Goal: Information Seeking & Learning: Learn about a topic

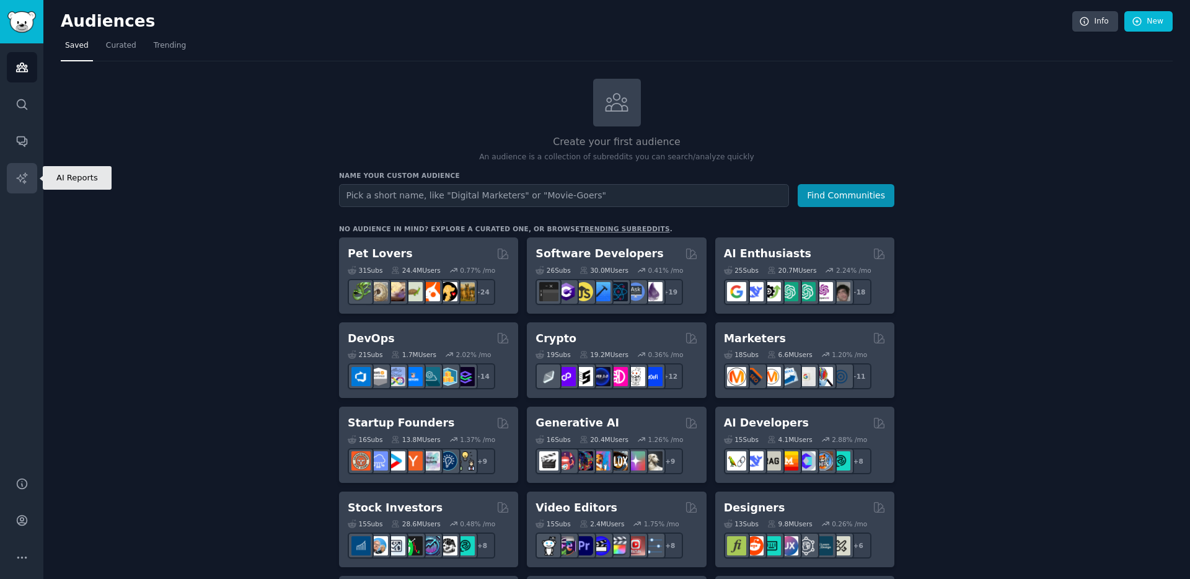
click at [26, 183] on icon "Sidebar" at bounding box center [21, 178] width 13 height 13
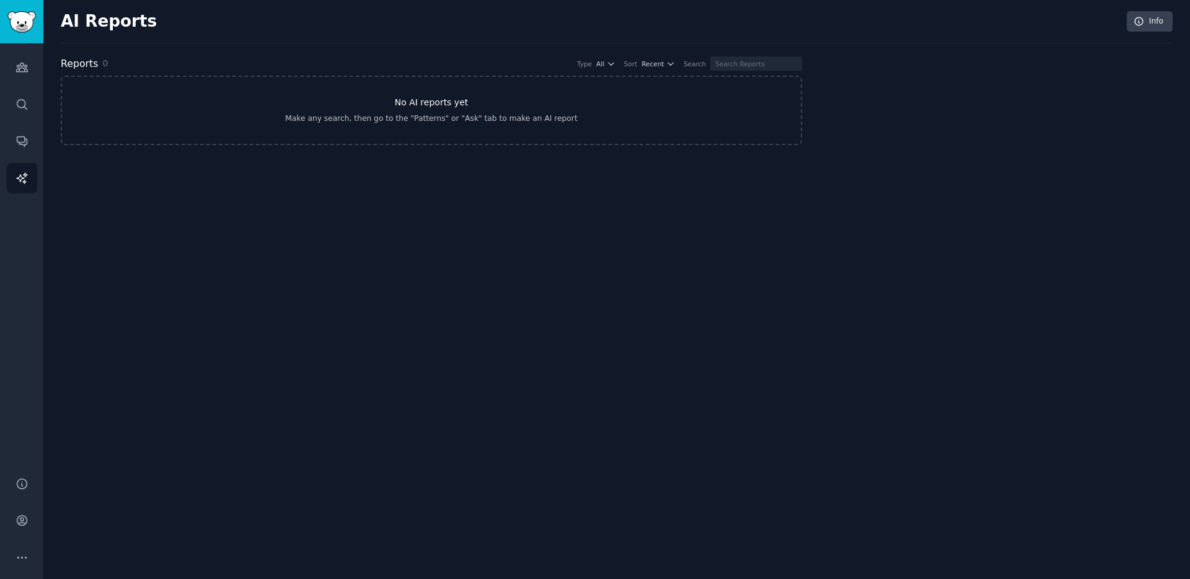
click at [399, 115] on div "Make any search, then go to the "Patterns" or "Ask" tab to make an AI report" at bounding box center [431, 118] width 292 height 11
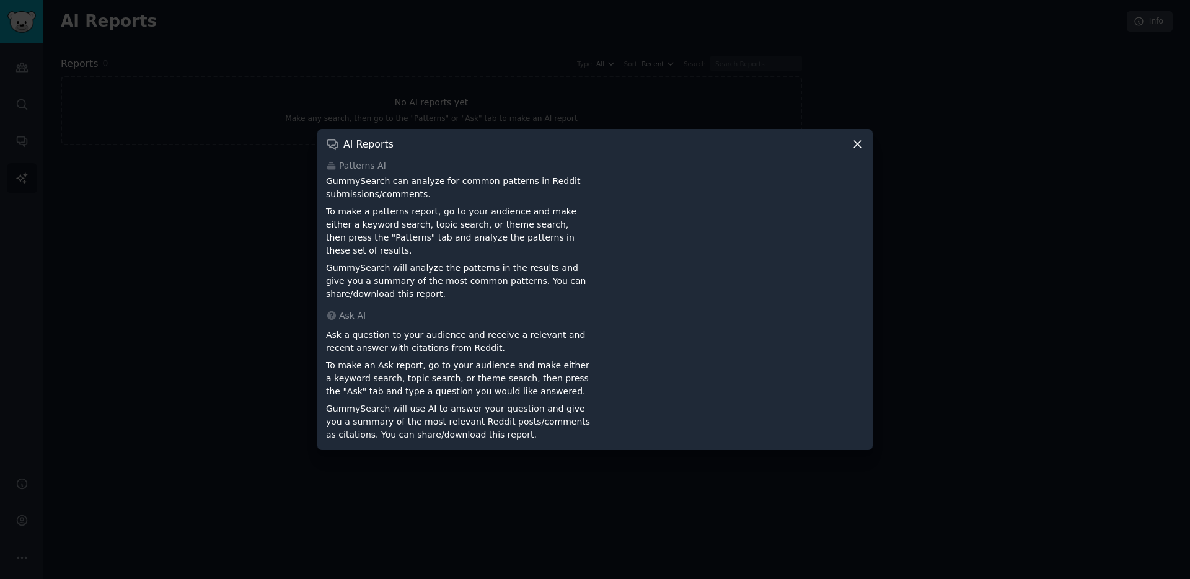
drag, startPoint x: 856, startPoint y: 152, endPoint x: 452, endPoint y: 103, distance: 406.4
click at [855, 147] on icon at bounding box center [857, 144] width 7 height 7
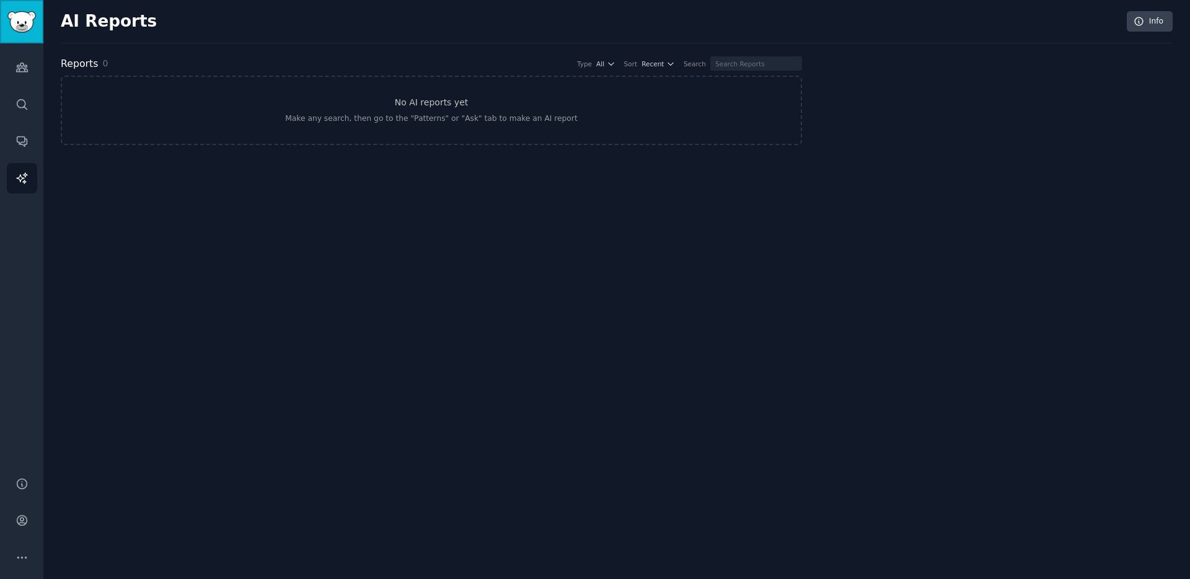
click at [17, 28] on img "Sidebar" at bounding box center [21, 22] width 29 height 22
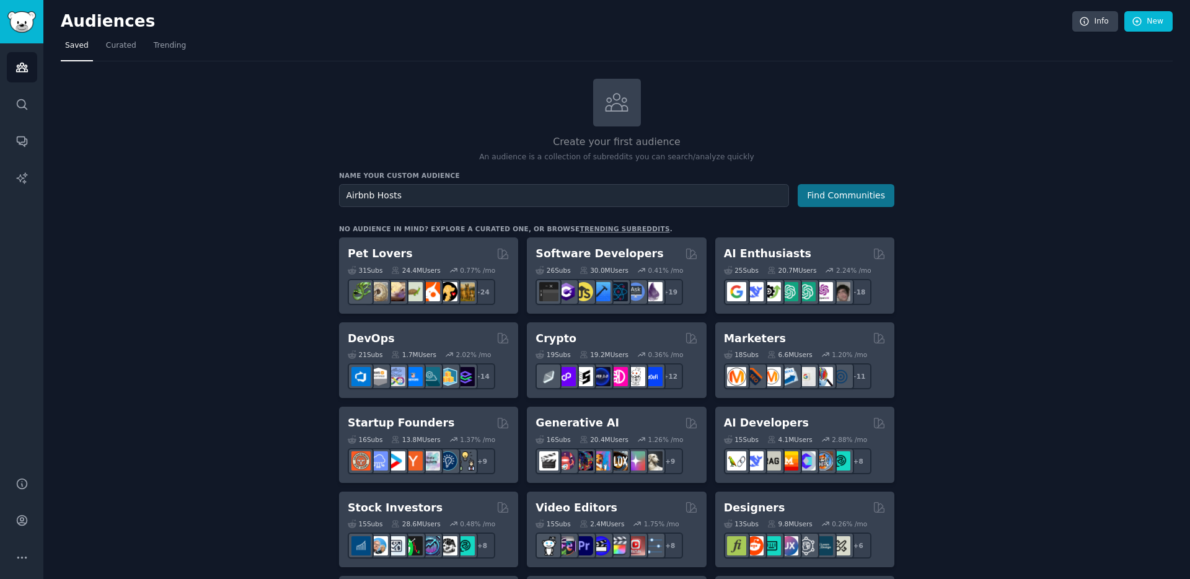
type input "Airbnb Hosts"
click at [845, 194] on button "Find Communities" at bounding box center [845, 195] width 97 height 23
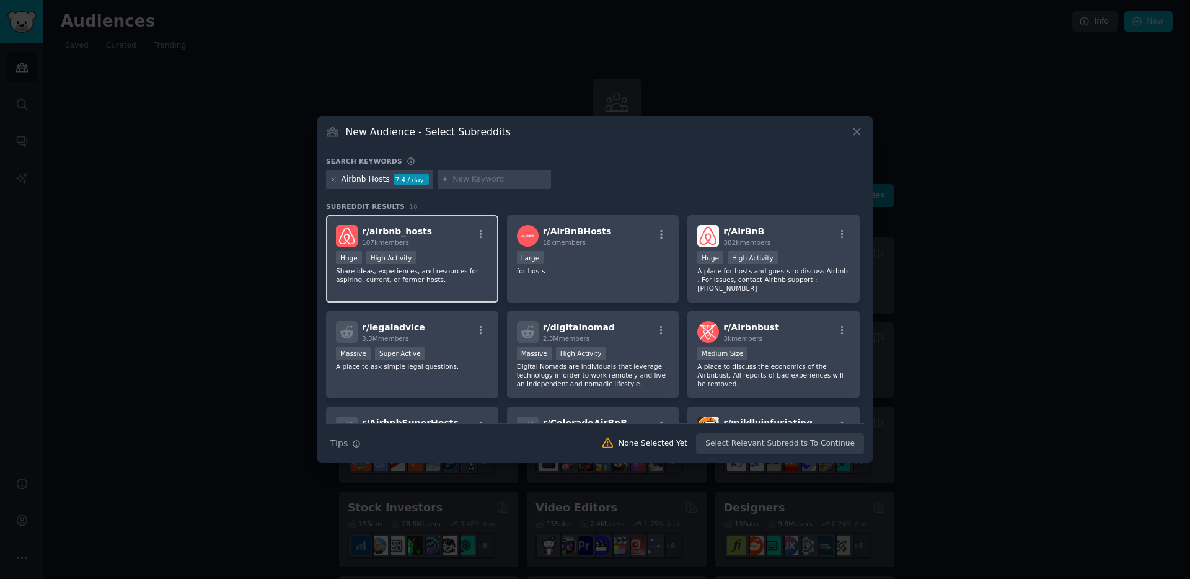
click at [440, 242] on div "r/ airbnb_hosts 107k members" at bounding box center [412, 236] width 152 height 22
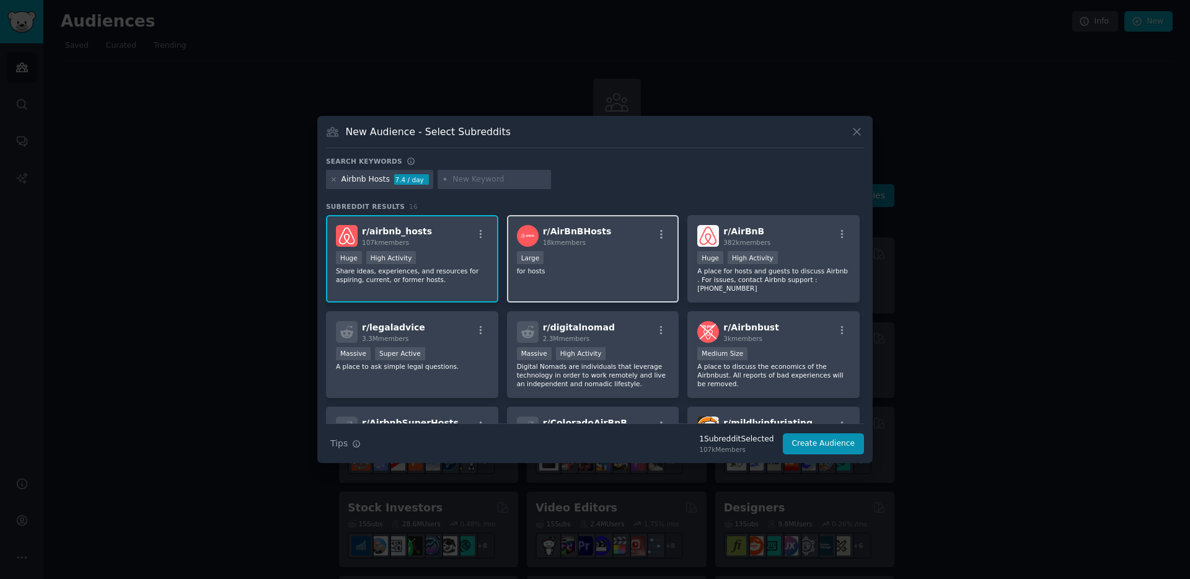
click at [598, 247] on div "18k members" at bounding box center [577, 242] width 69 height 9
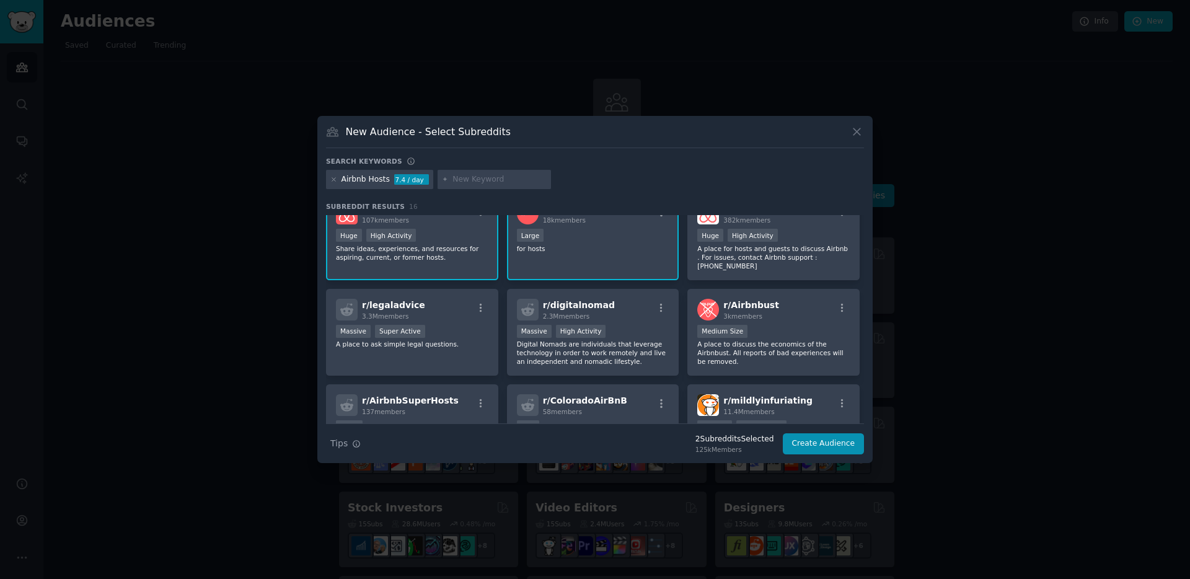
scroll to position [23, 0]
click at [799, 301] on div "r/ Airbnbust 3k members" at bounding box center [773, 309] width 152 height 22
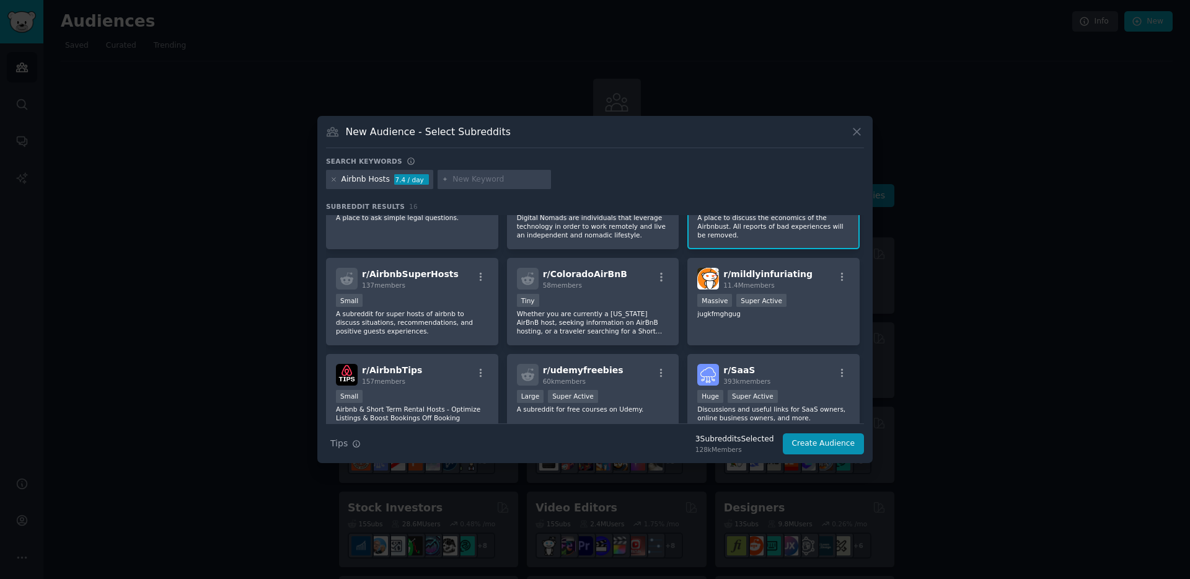
scroll to position [0, 0]
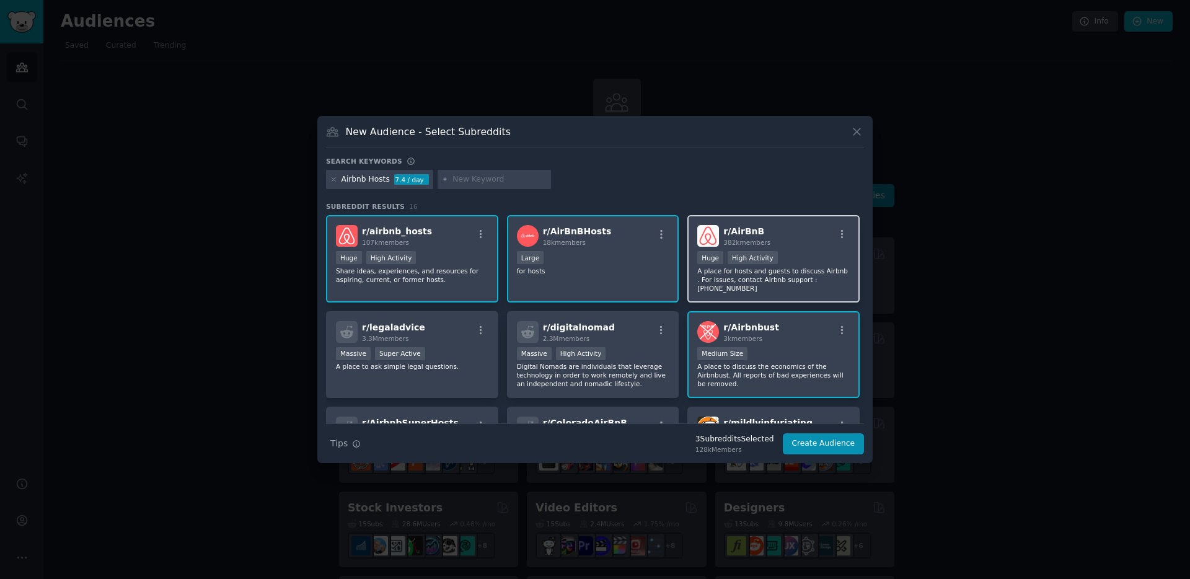
click at [799, 244] on div "r/ AirBnB 382k members" at bounding box center [773, 236] width 152 height 22
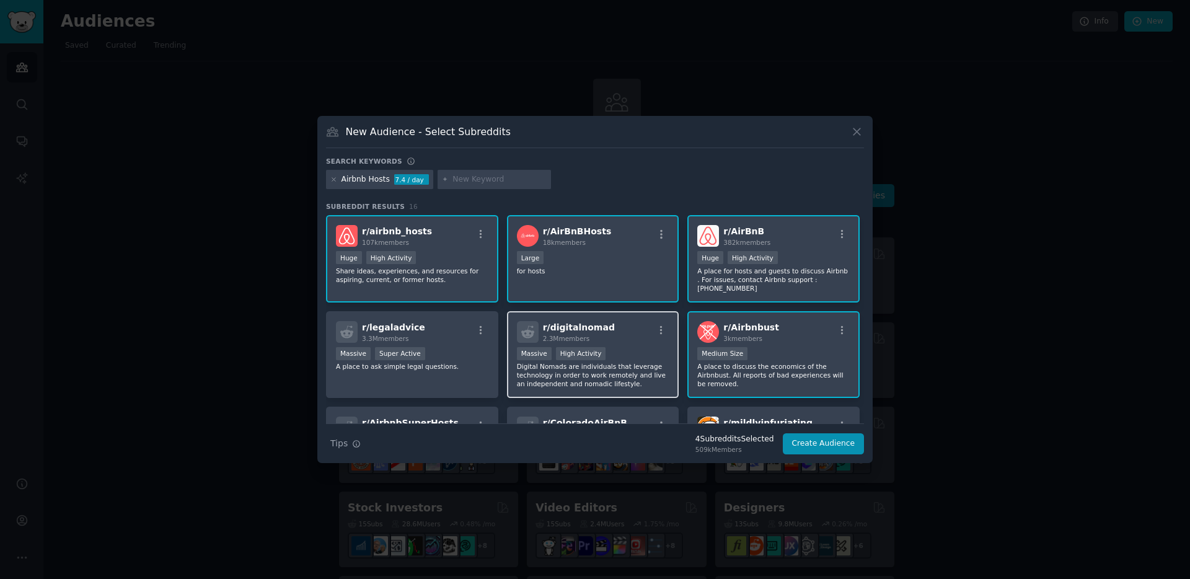
click at [638, 324] on div "r/ digitalnomad 2.3M members" at bounding box center [593, 332] width 152 height 22
click at [610, 328] on div "r/ digitalnomad 2.3M members" at bounding box center [593, 332] width 152 height 22
click at [819, 446] on button "Create Audience" at bounding box center [824, 443] width 82 height 21
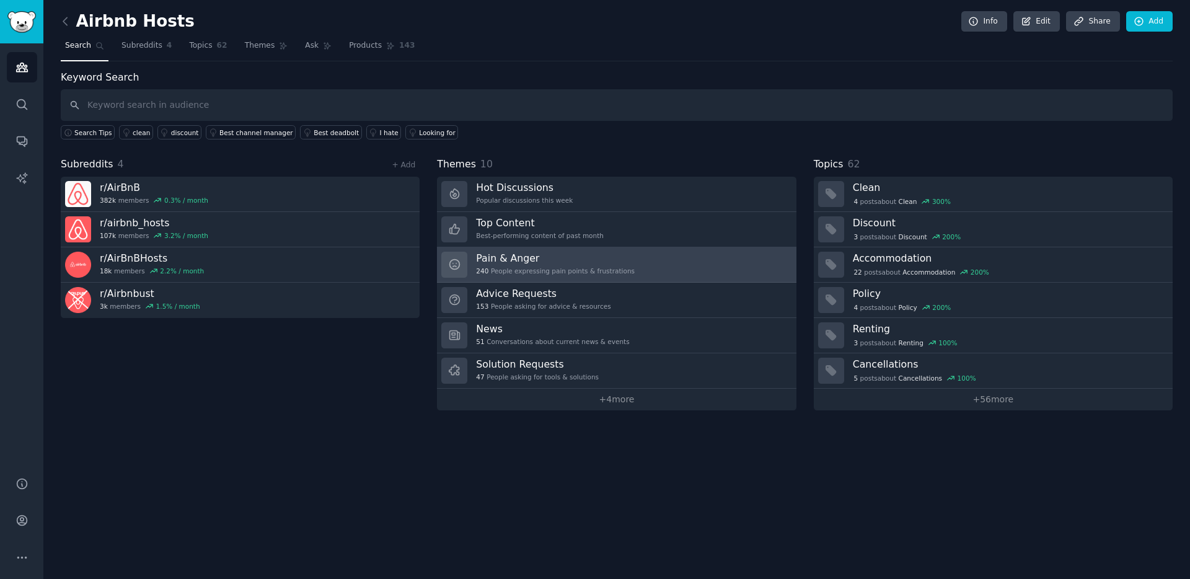
click at [680, 266] on link "Pain & Anger 240 People expressing pain points & frustrations" at bounding box center [616, 264] width 359 height 35
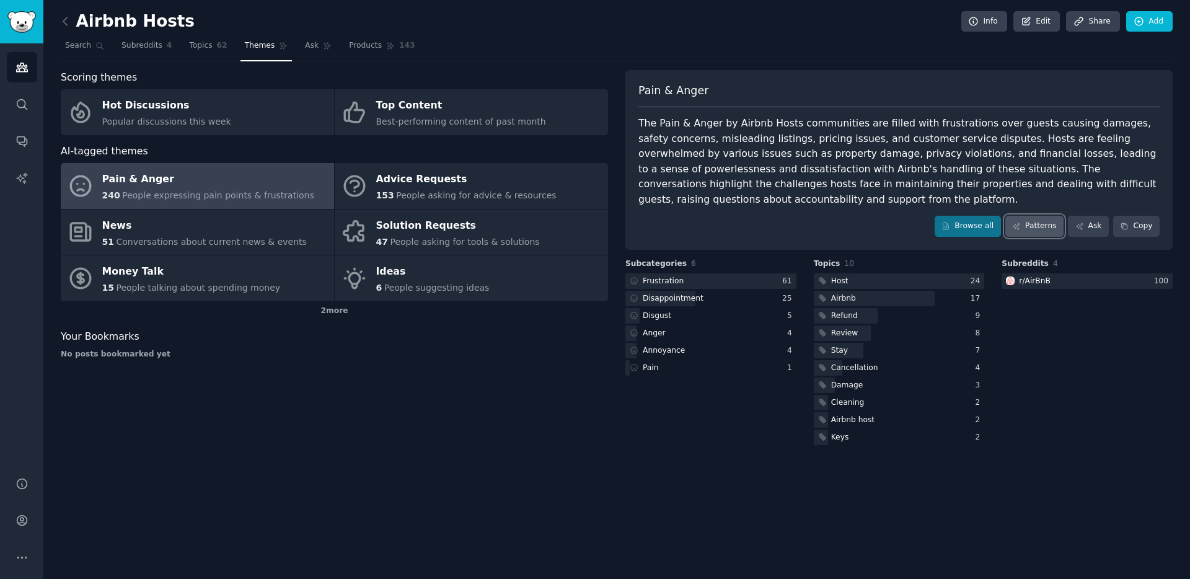
click at [1042, 229] on link "Patterns" at bounding box center [1034, 226] width 58 height 21
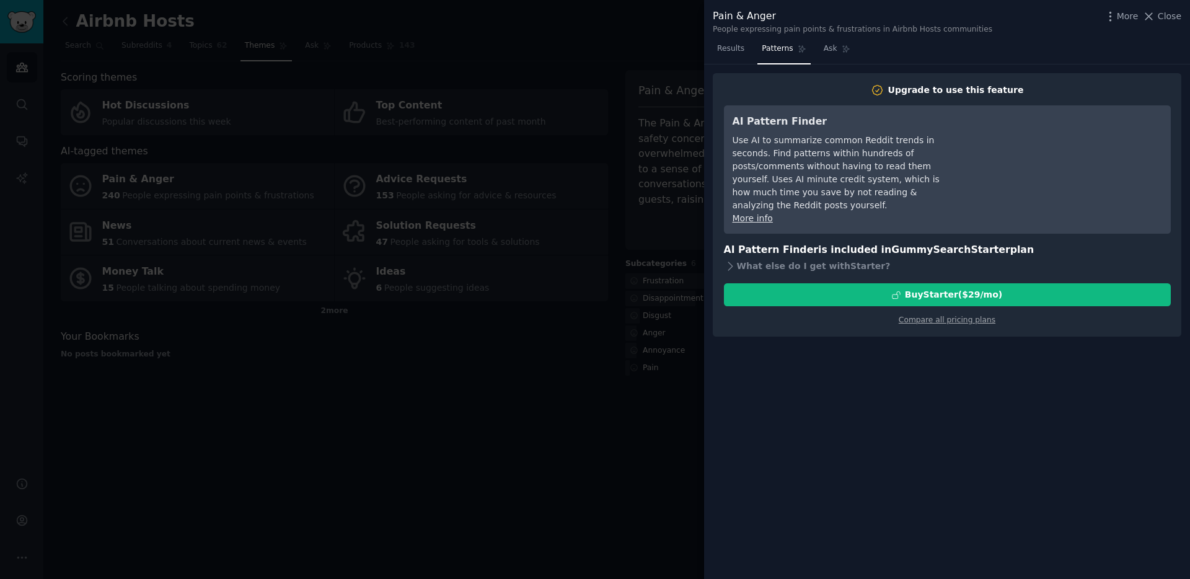
click at [556, 76] on div at bounding box center [595, 289] width 1190 height 579
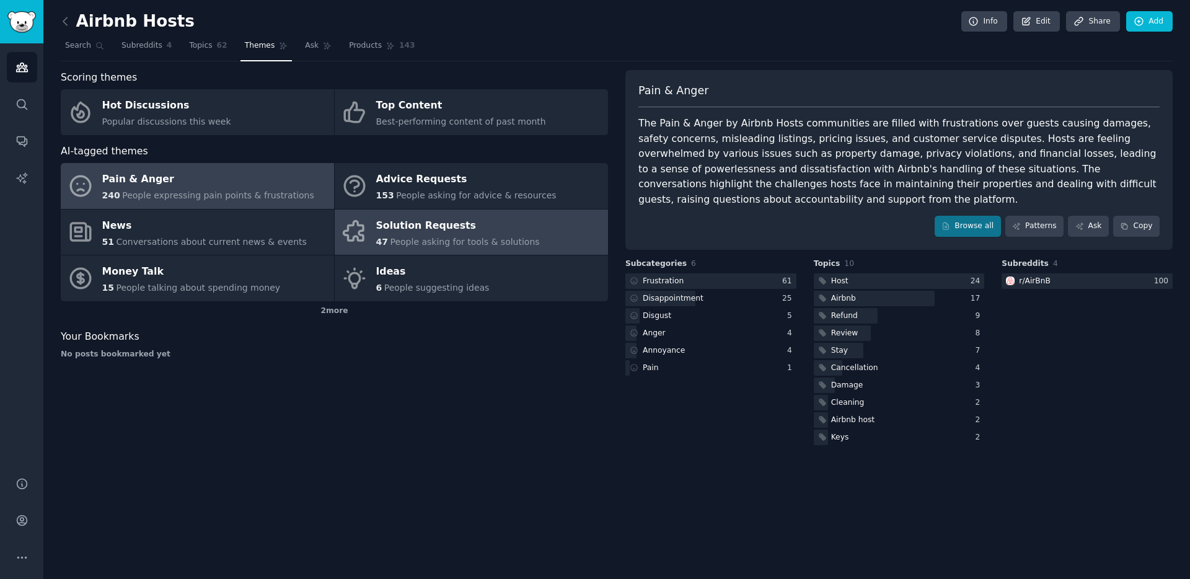
click at [506, 237] on span "People asking for tools & solutions" at bounding box center [464, 242] width 149 height 10
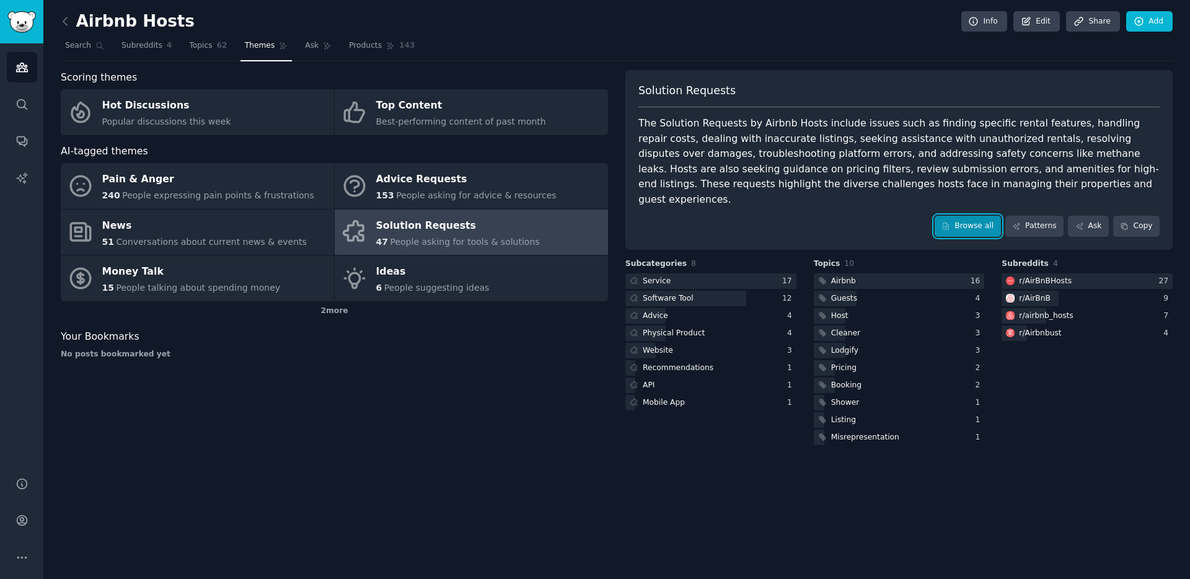
click at [977, 216] on link "Browse all" at bounding box center [967, 226] width 66 height 21
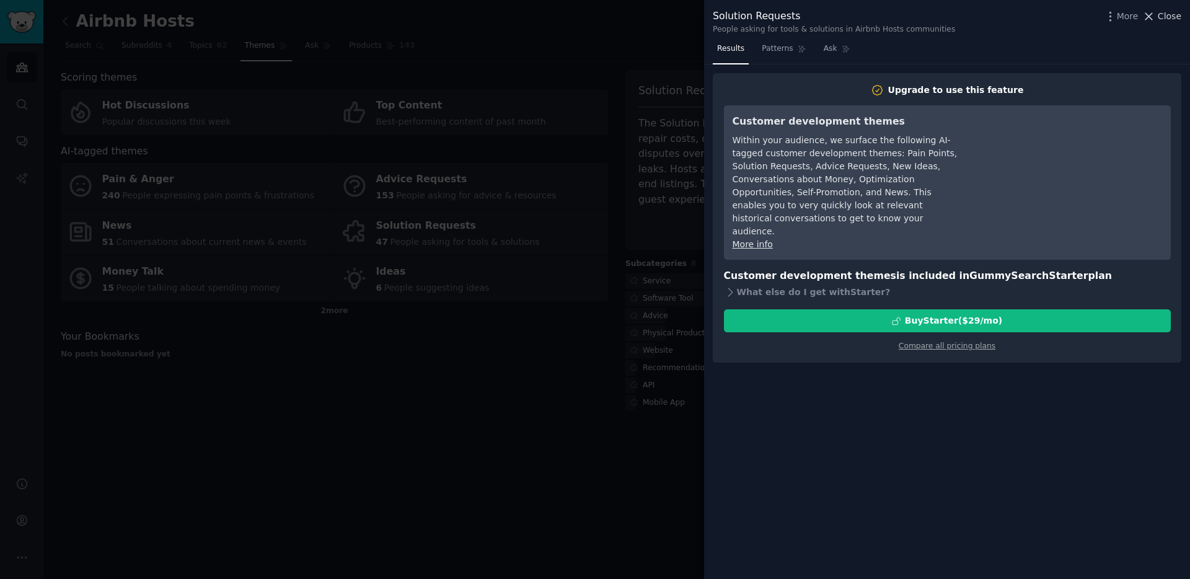
click at [1157, 20] on button "Close" at bounding box center [1161, 16] width 39 height 13
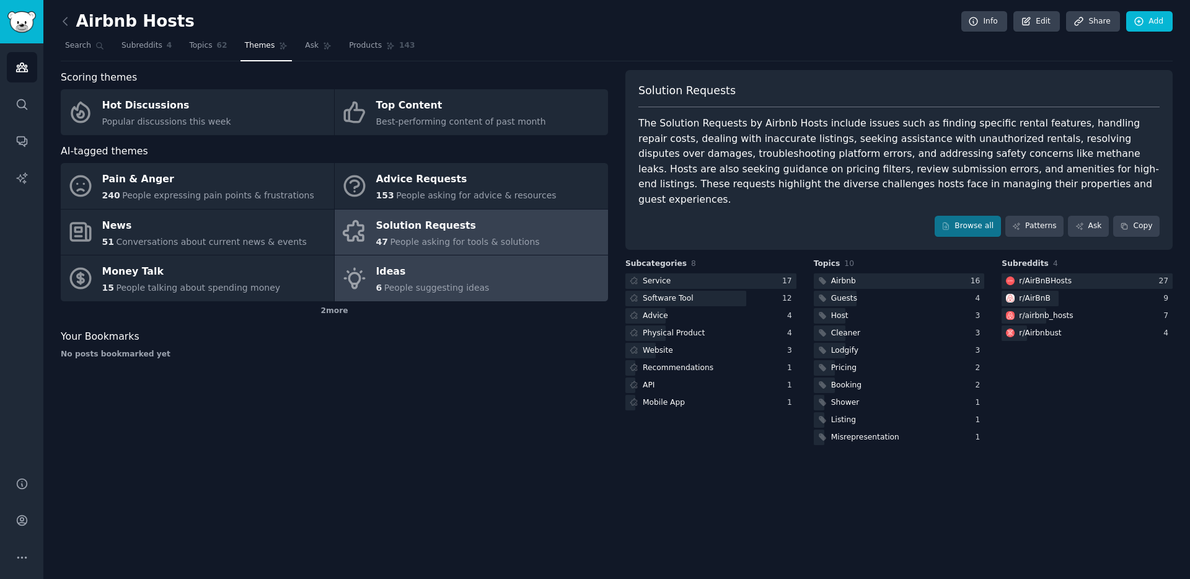
click at [441, 283] on span "People suggesting ideas" at bounding box center [436, 288] width 105 height 10
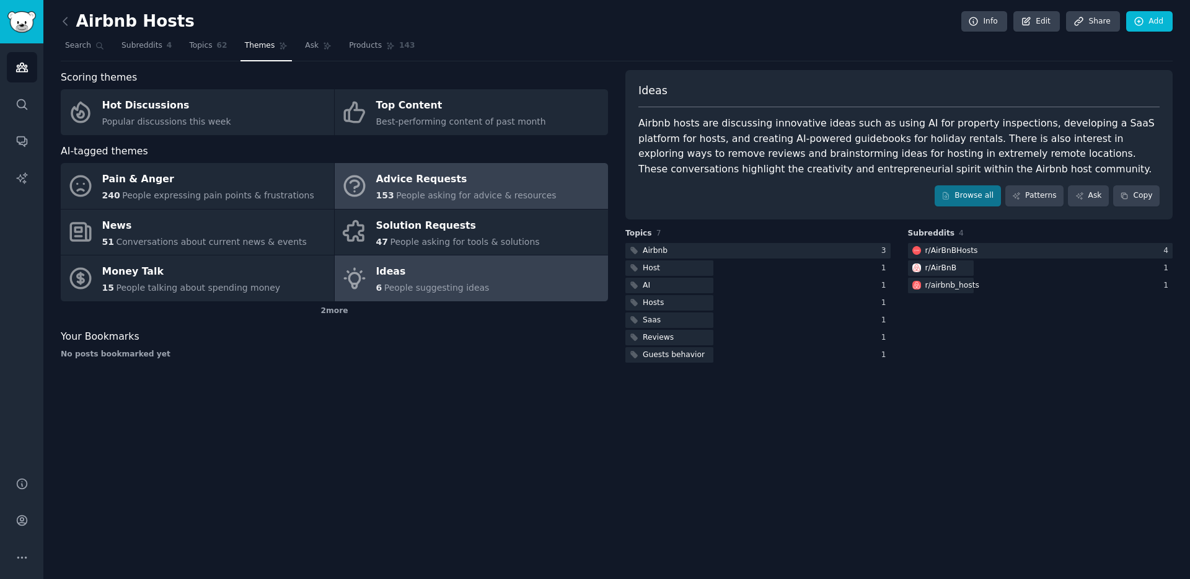
click at [531, 187] on div "Advice Requests" at bounding box center [466, 180] width 180 height 20
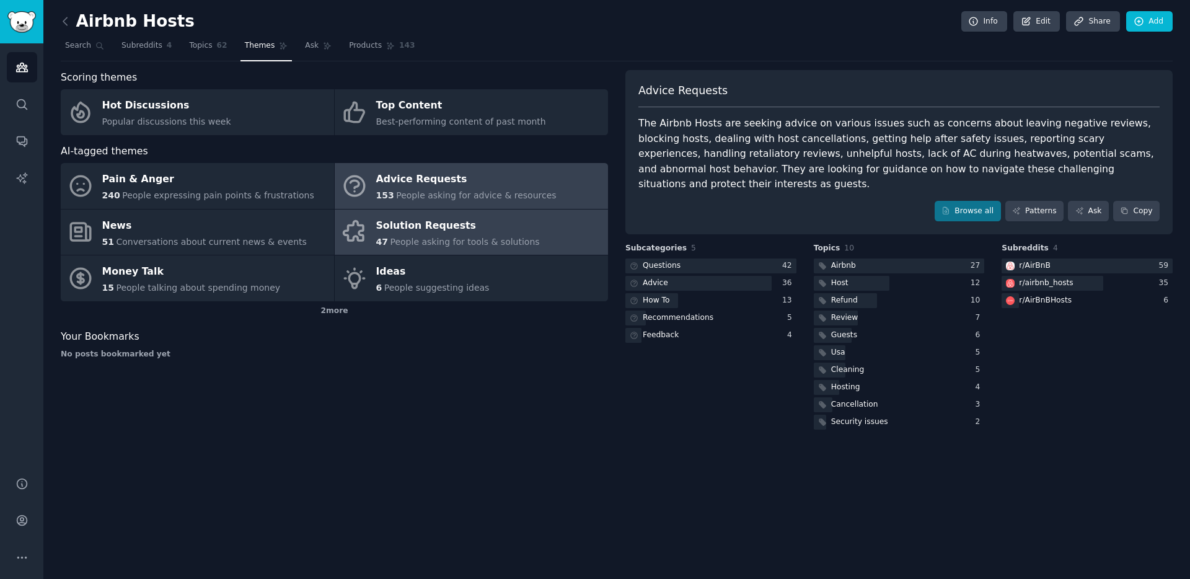
click at [508, 242] on span "People asking for tools & solutions" at bounding box center [464, 242] width 149 height 10
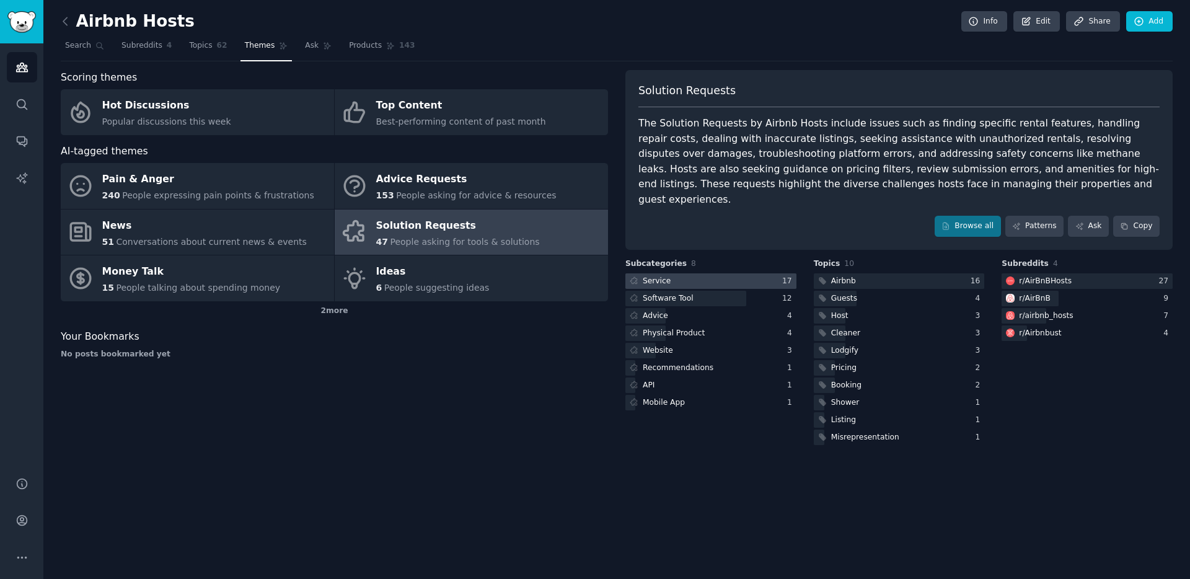
click at [722, 273] on div at bounding box center [710, 280] width 171 height 15
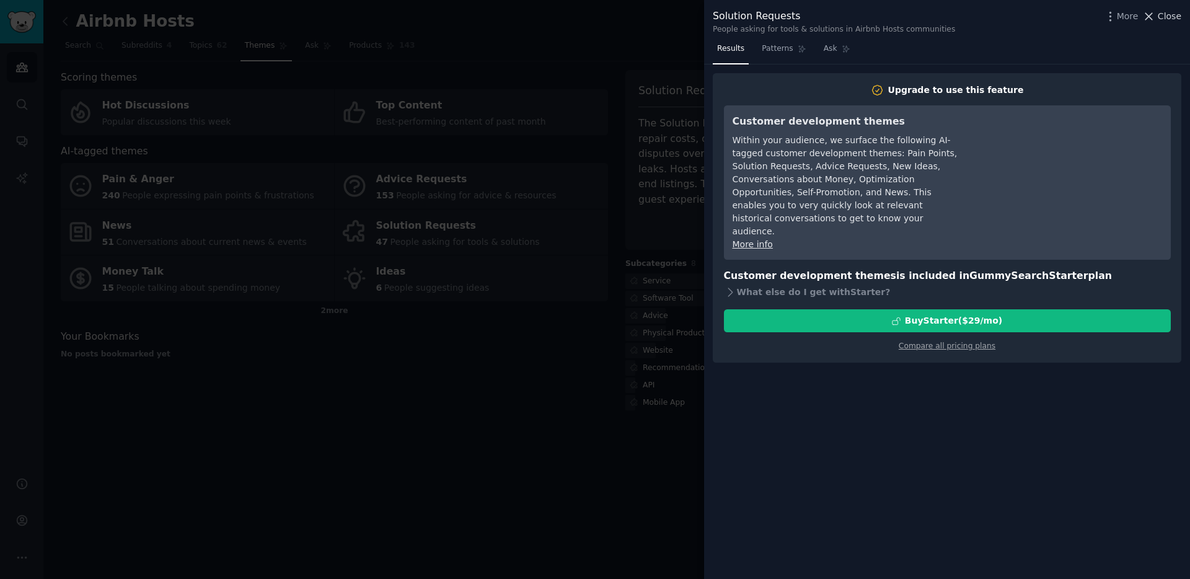
click at [1180, 13] on span "Close" at bounding box center [1169, 16] width 24 height 13
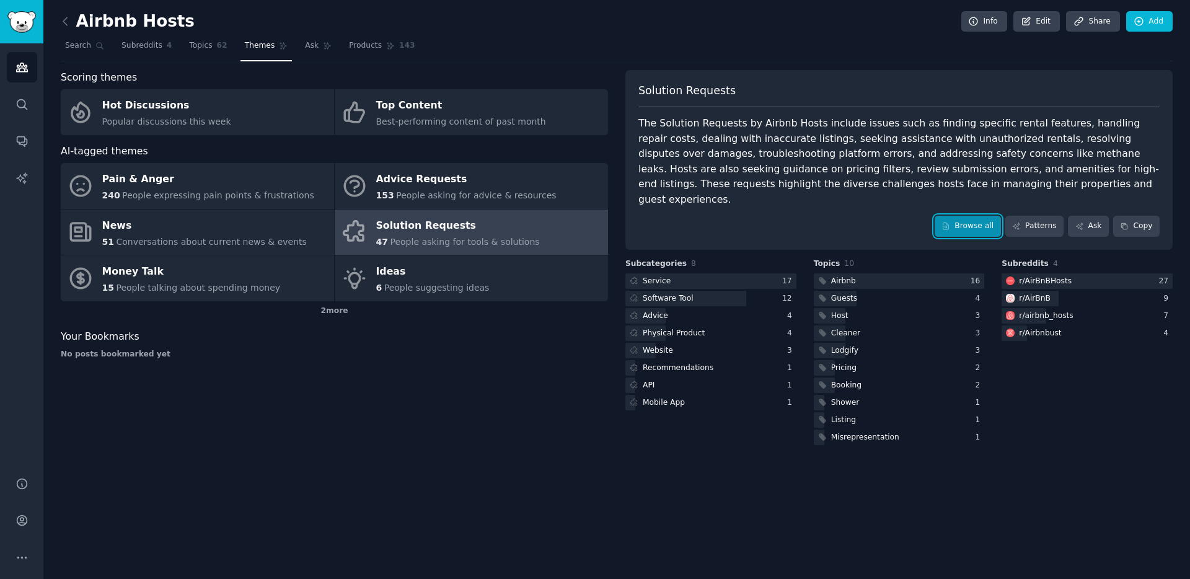
click at [984, 216] on link "Browse all" at bounding box center [967, 226] width 66 height 21
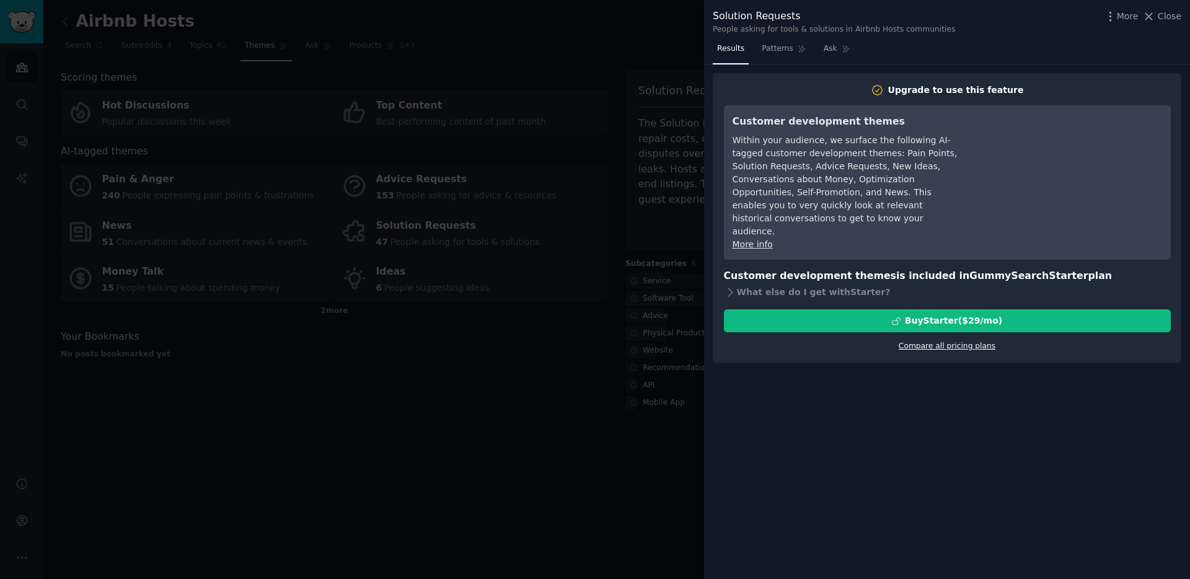
click at [942, 341] on link "Compare all pricing plans" at bounding box center [946, 345] width 97 height 9
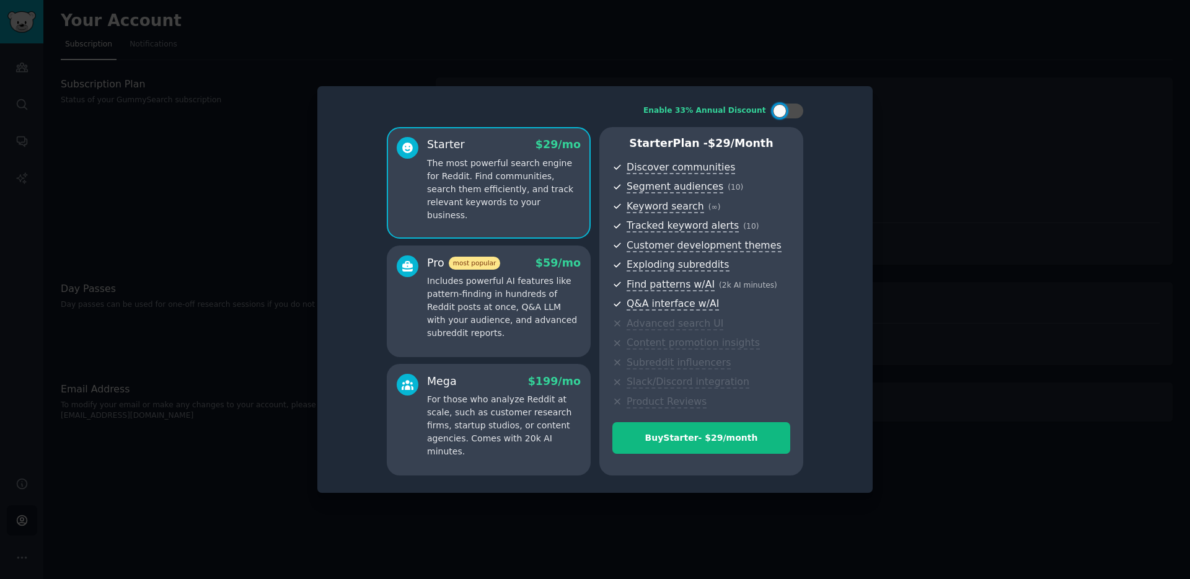
click at [528, 305] on p "Includes powerful AI features like pattern-finding in hundreds of Reddit posts …" at bounding box center [504, 306] width 154 height 65
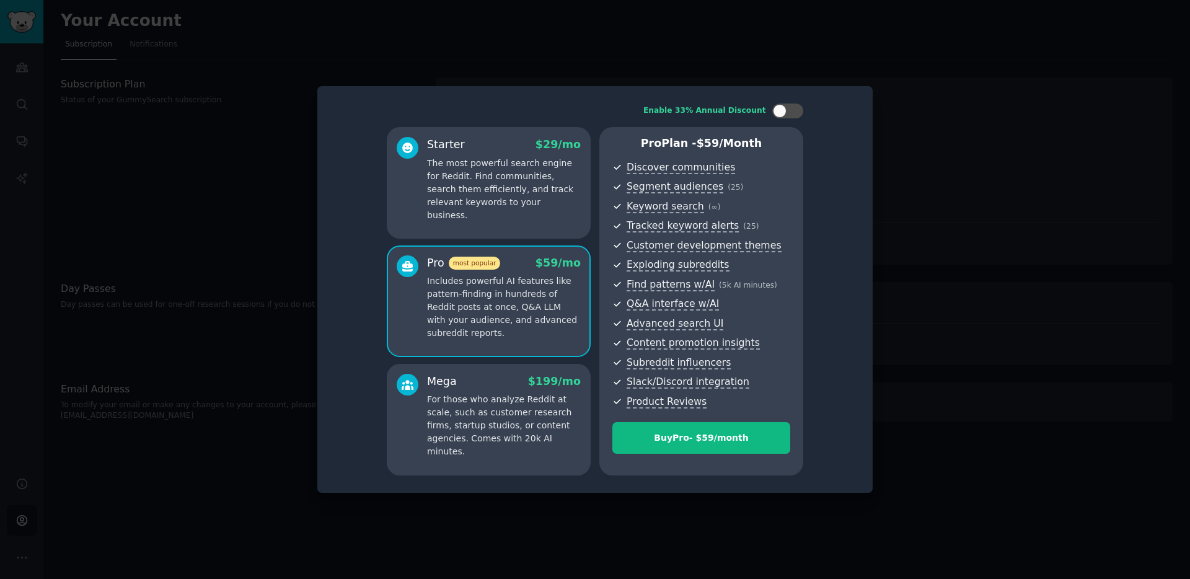
click at [507, 387] on div "Mega $ 199 /mo" at bounding box center [504, 381] width 154 height 15
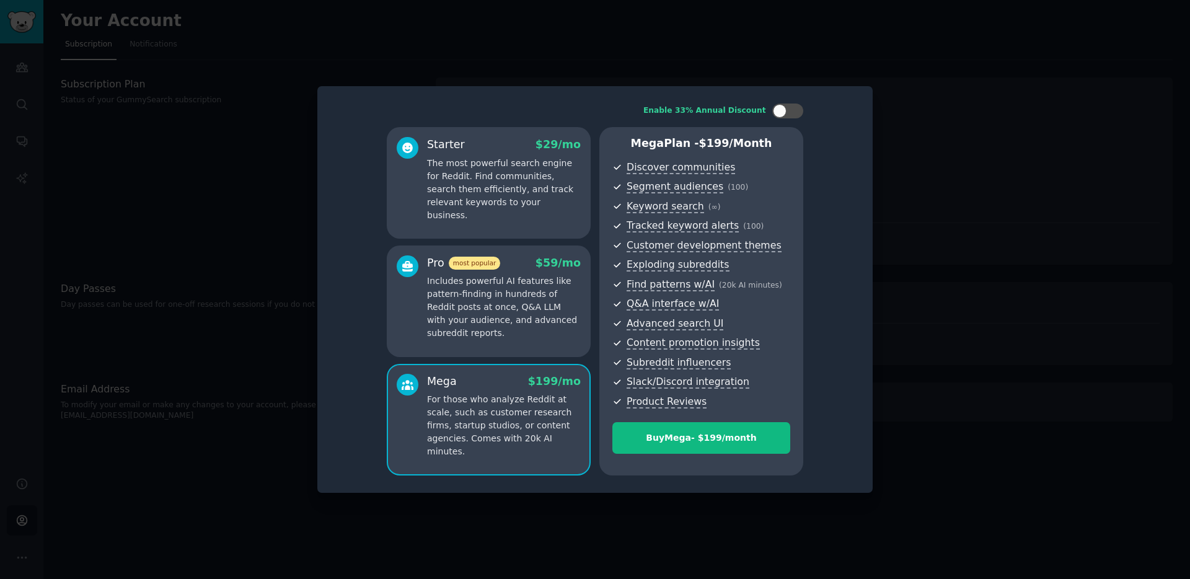
click at [506, 325] on p "Includes powerful AI features like pattern-finding in hundreds of Reddit posts …" at bounding box center [504, 306] width 154 height 65
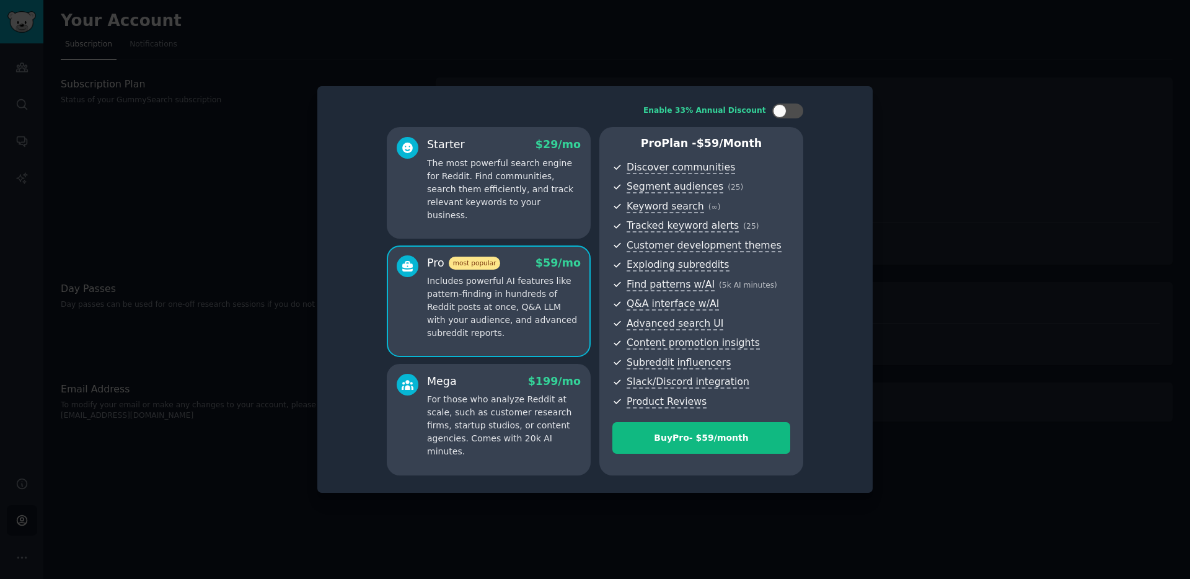
drag, startPoint x: 514, startPoint y: 388, endPoint x: 511, endPoint y: 327, distance: 60.8
click at [514, 388] on div "Mega $ 199 /mo" at bounding box center [504, 381] width 154 height 15
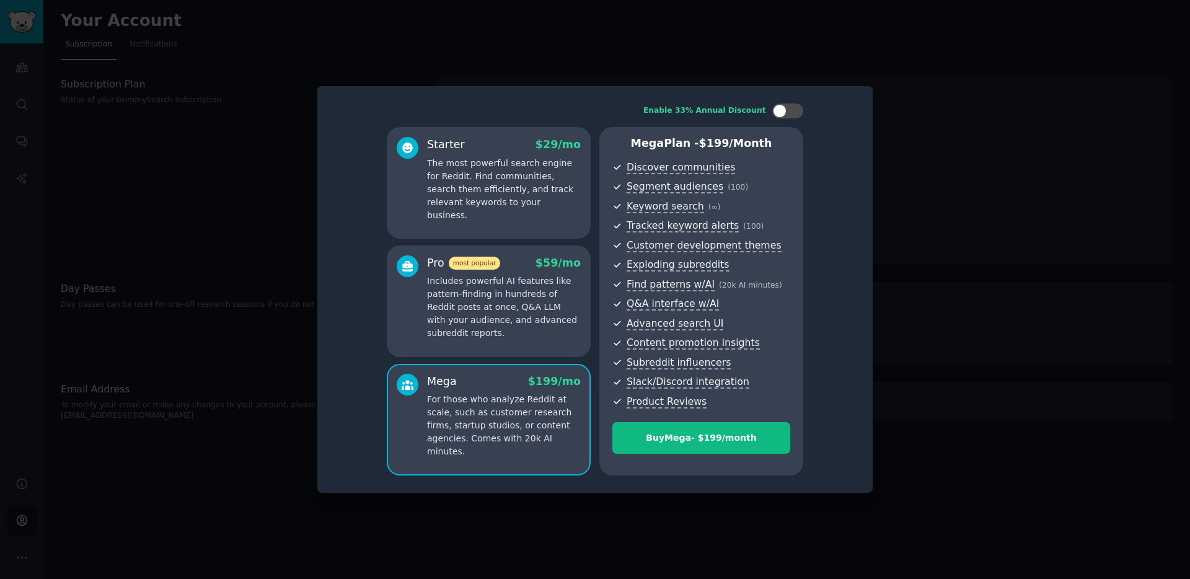
click at [514, 321] on p "Includes powerful AI features like pattern-finding in hundreds of Reddit posts …" at bounding box center [504, 306] width 154 height 65
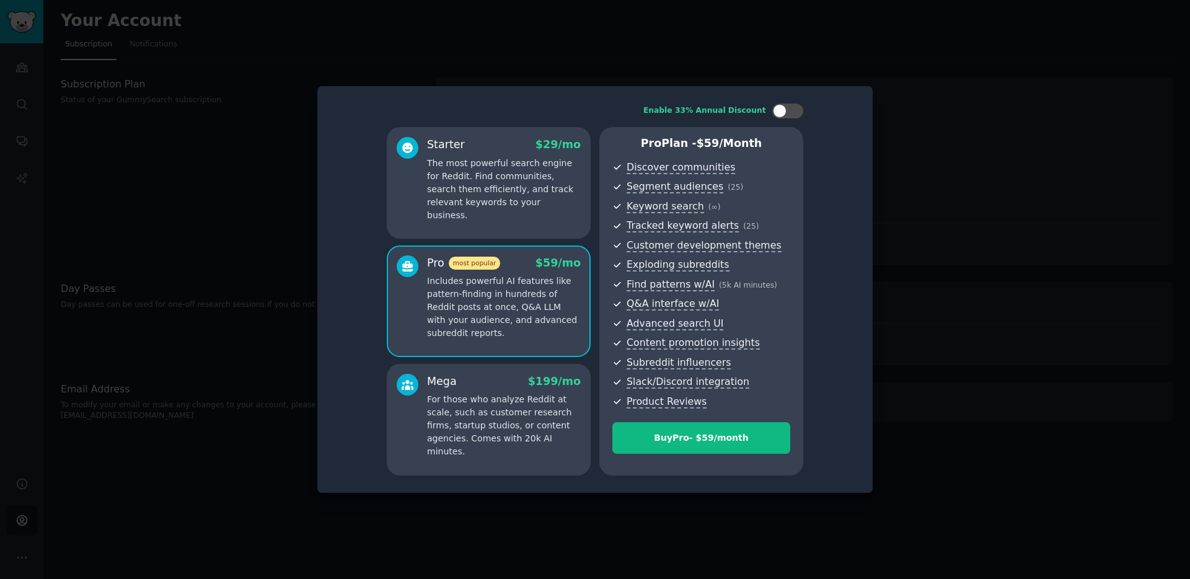
click at [502, 216] on div "Starter $ 29 /mo The most powerful search engine for Reddit. Find communities, …" at bounding box center [489, 183] width 204 height 112
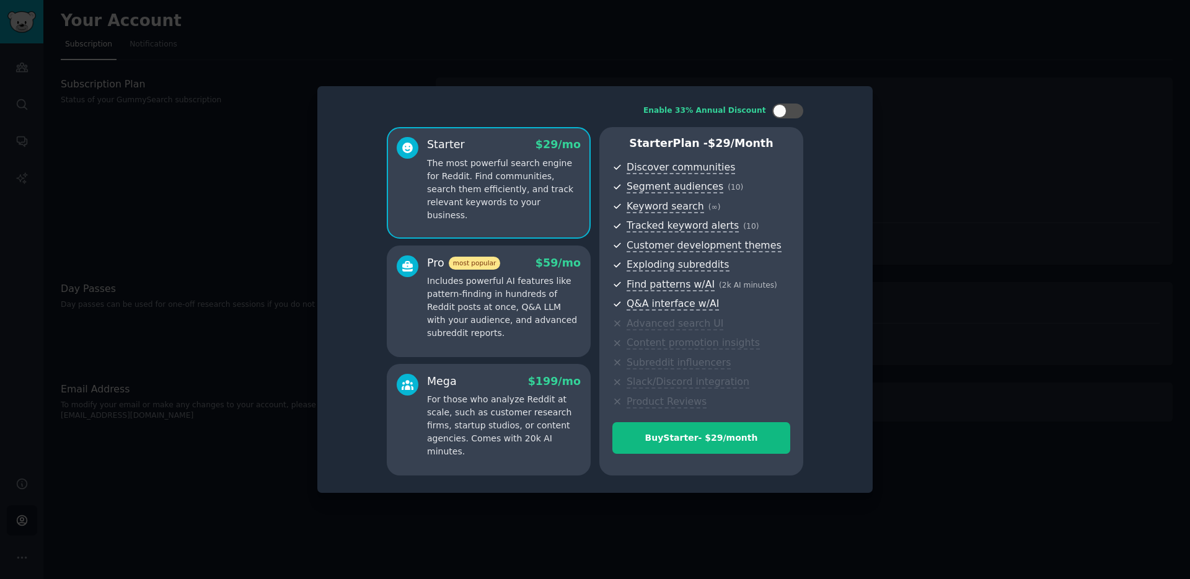
click at [503, 323] on p "Includes powerful AI features like pattern-finding in hundreds of Reddit posts …" at bounding box center [504, 306] width 154 height 65
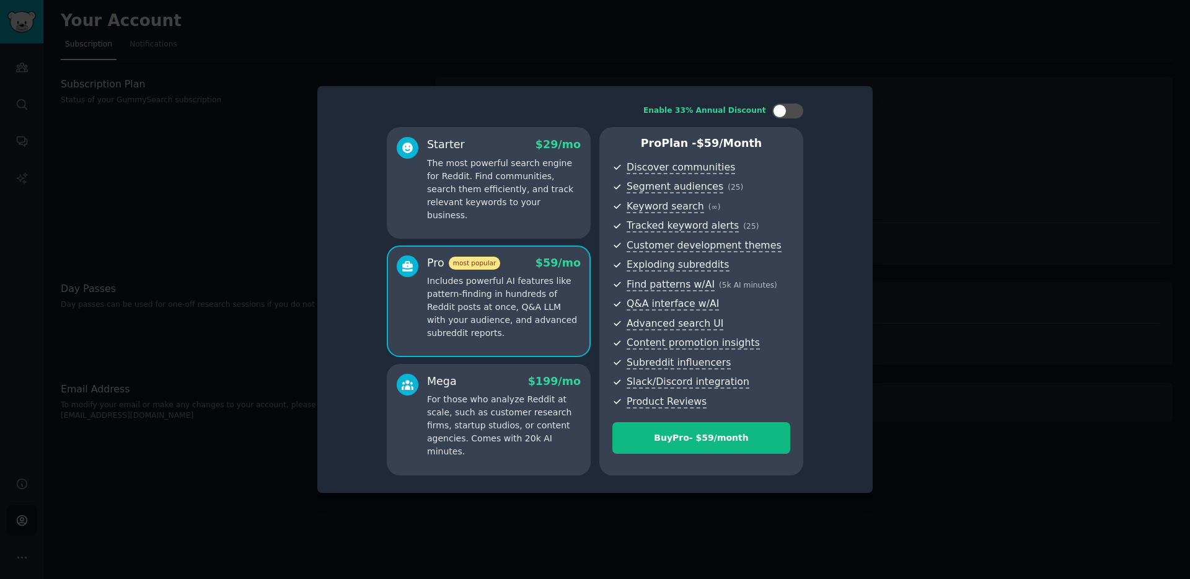
click at [508, 182] on p "The most powerful search engine for Reddit. Find communities, search them effic…" at bounding box center [504, 189] width 154 height 65
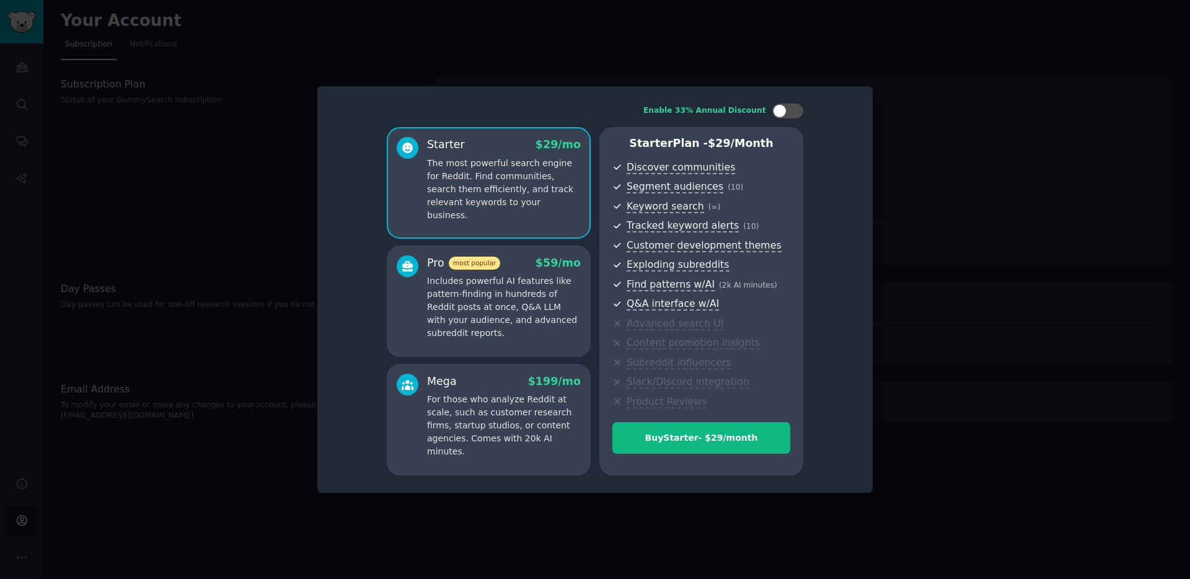
click at [386, 46] on div at bounding box center [595, 289] width 1190 height 579
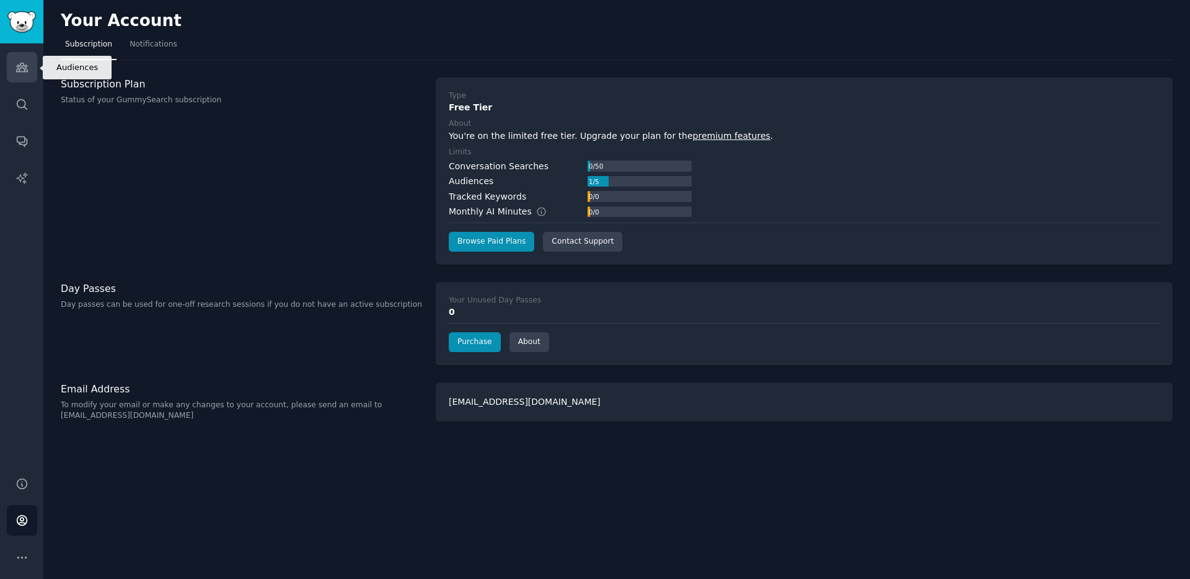
click at [17, 72] on icon "Sidebar" at bounding box center [21, 67] width 13 height 13
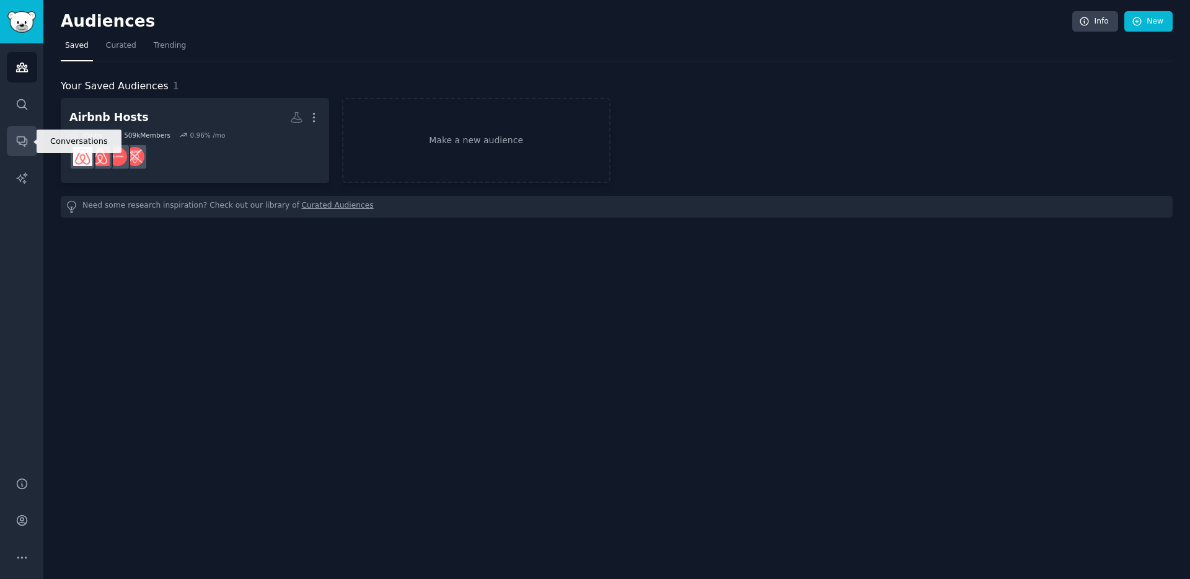
click at [25, 133] on link "Conversations" at bounding box center [22, 141] width 30 height 30
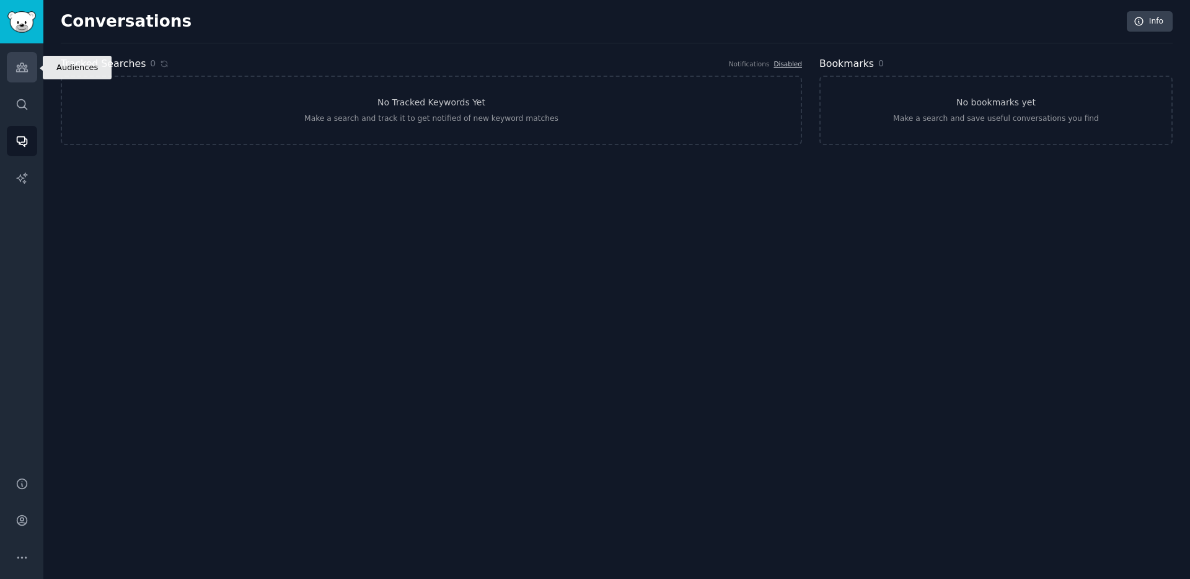
click at [31, 69] on link "Audiences" at bounding box center [22, 67] width 30 height 30
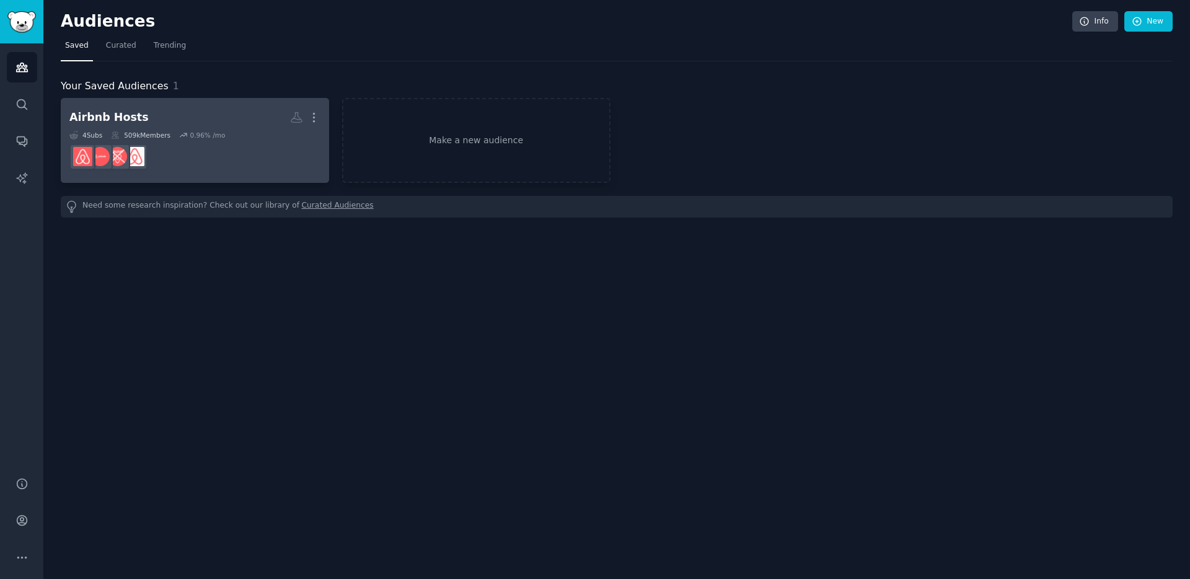
click at [213, 148] on dd at bounding box center [194, 156] width 251 height 35
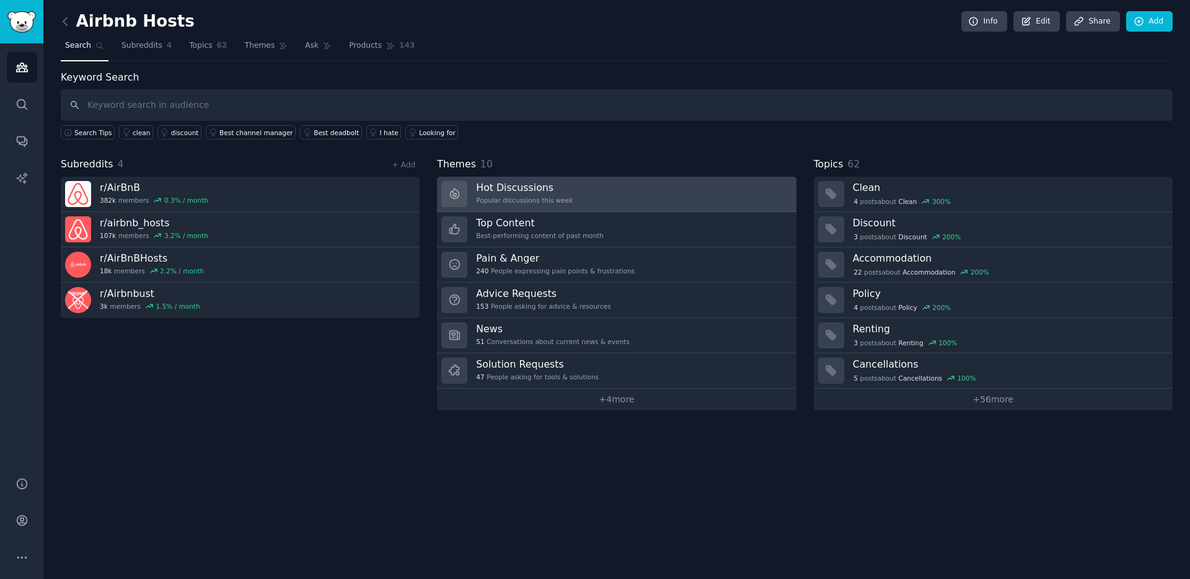
click at [573, 196] on link "Hot Discussions Popular discussions this week" at bounding box center [616, 194] width 359 height 35
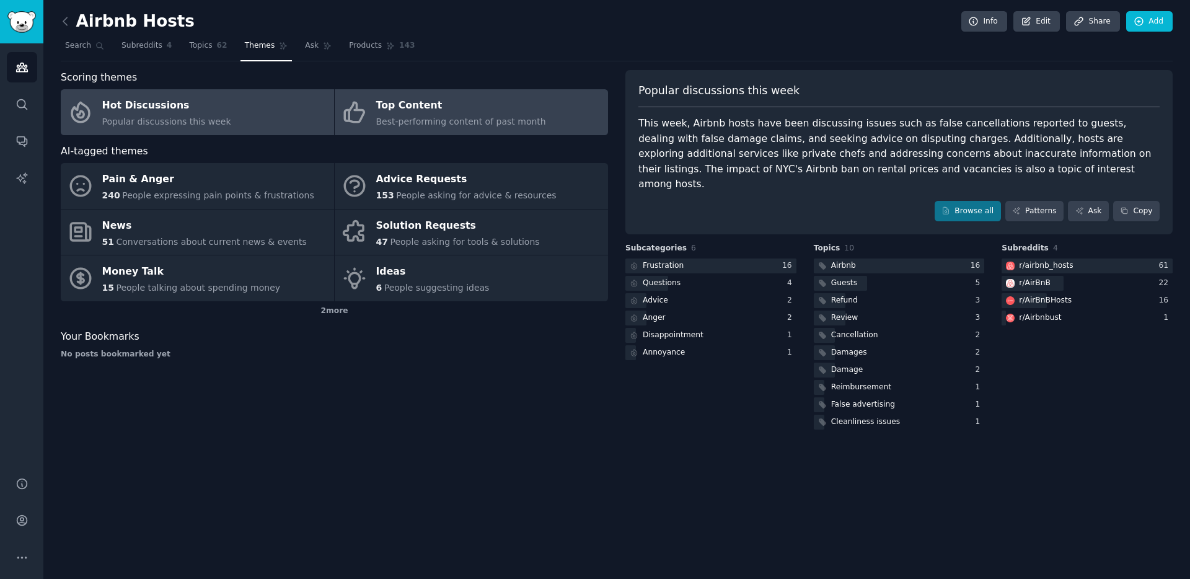
click at [495, 120] on span "Best-performing content of past month" at bounding box center [461, 121] width 170 height 10
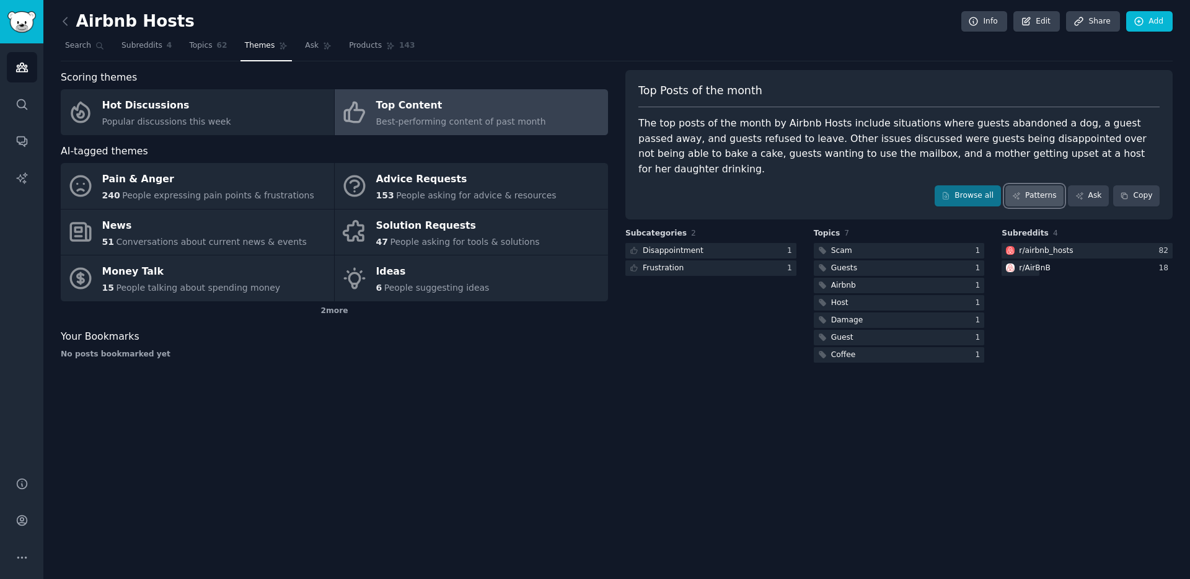
click at [1059, 185] on link "Patterns" at bounding box center [1034, 195] width 58 height 21
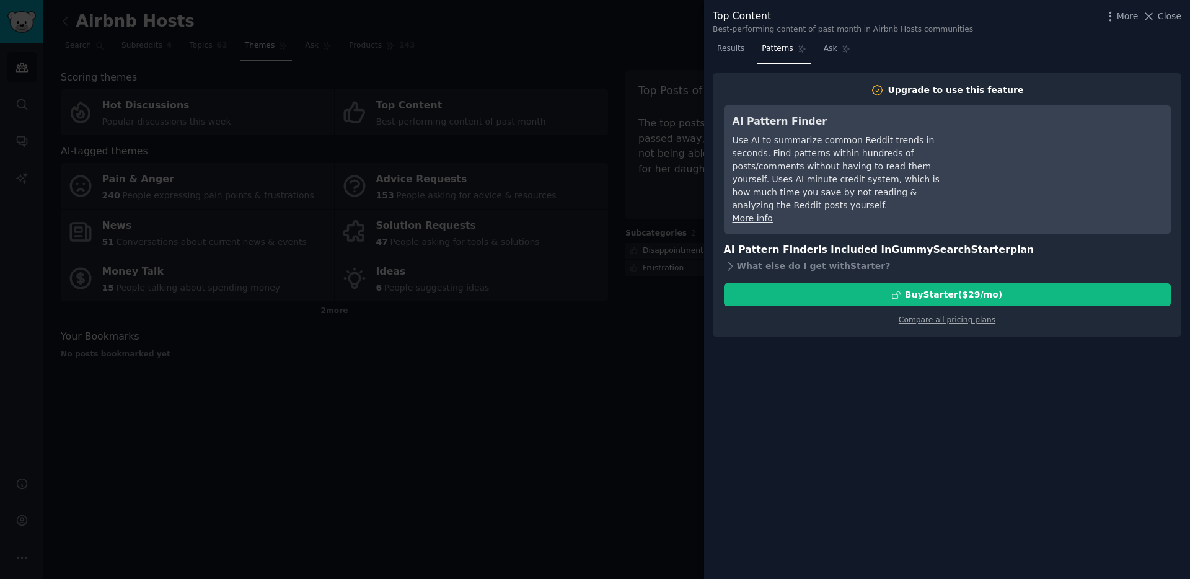
click at [602, 176] on div at bounding box center [595, 289] width 1190 height 579
